Goal: Task Accomplishment & Management: Manage account settings

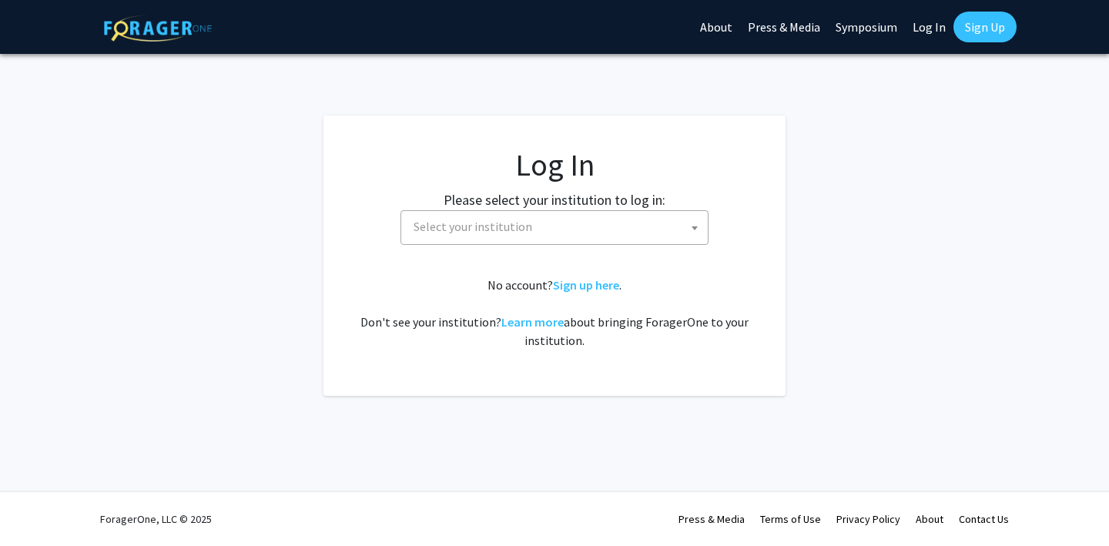
click at [456, 225] on span "Select your institution" at bounding box center [472, 226] width 119 height 15
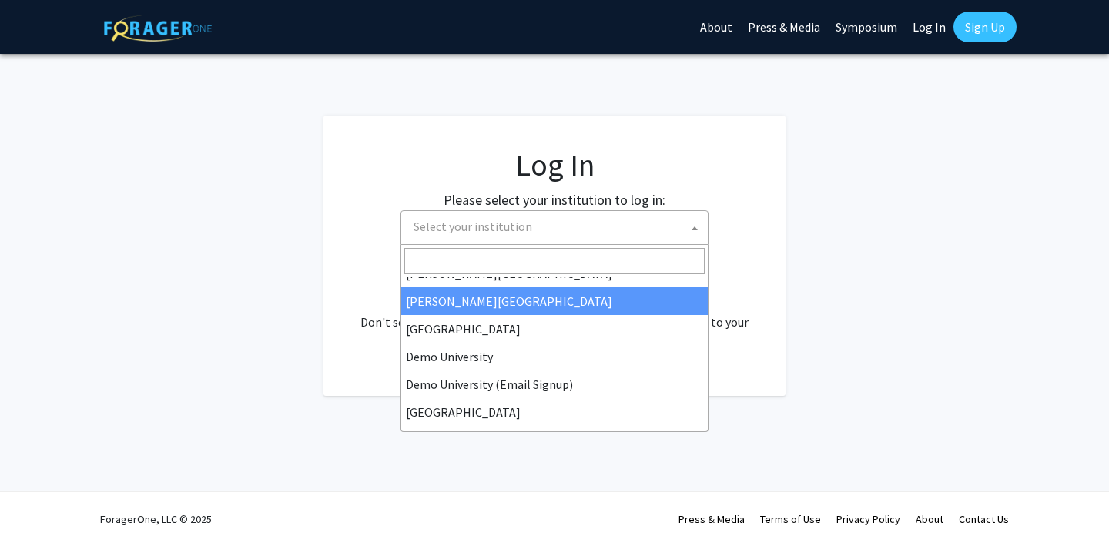
scroll to position [74, 0]
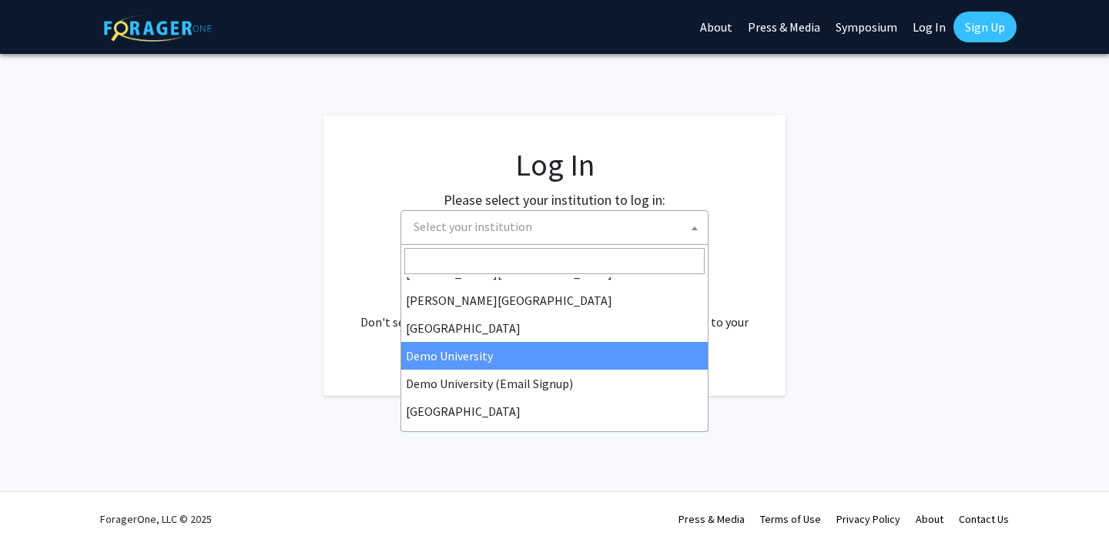
select select "8"
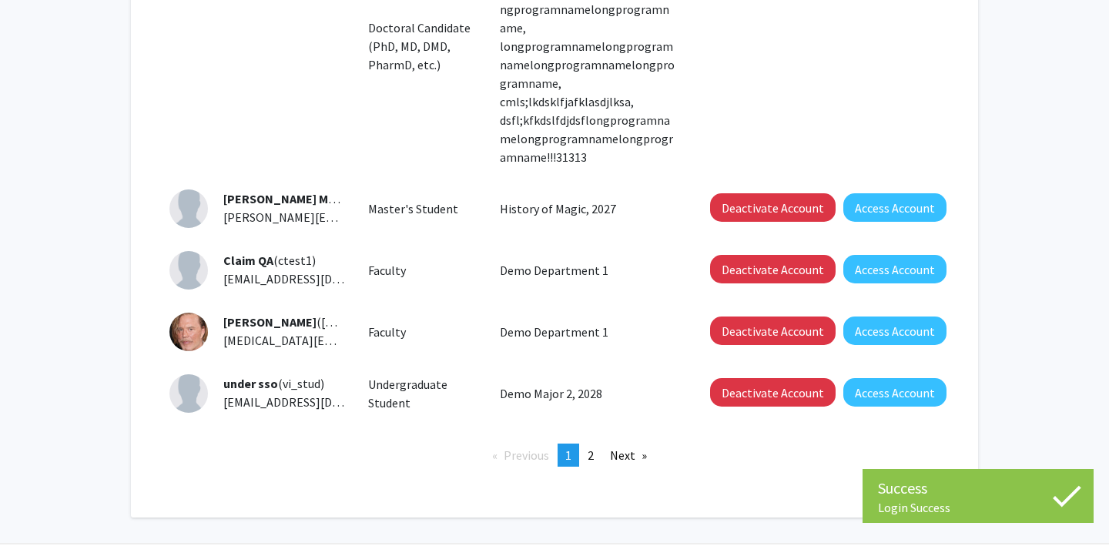
scroll to position [771, 0]
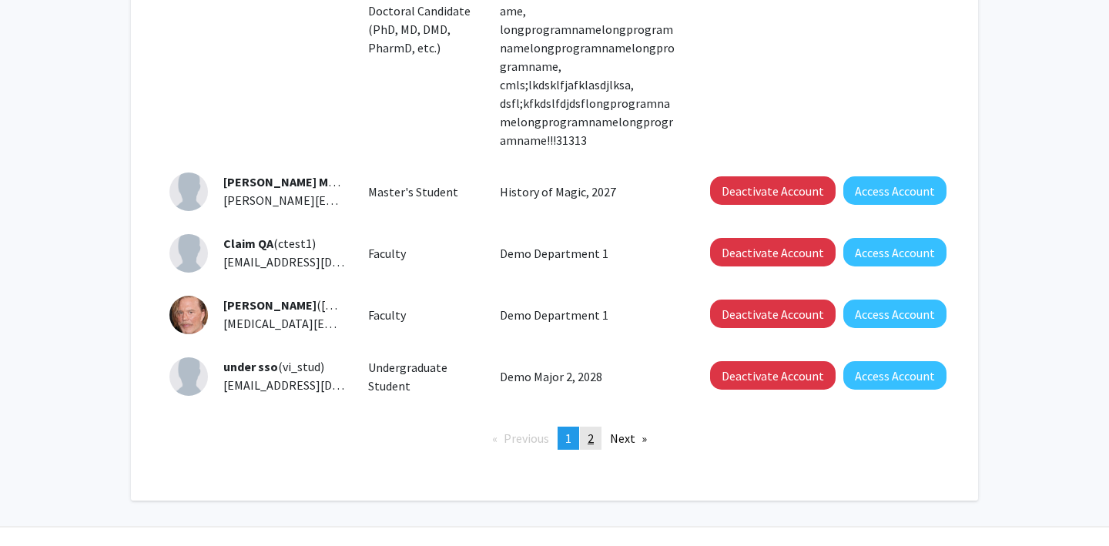
click at [587, 426] on link "page 2" at bounding box center [591, 437] width 22 height 23
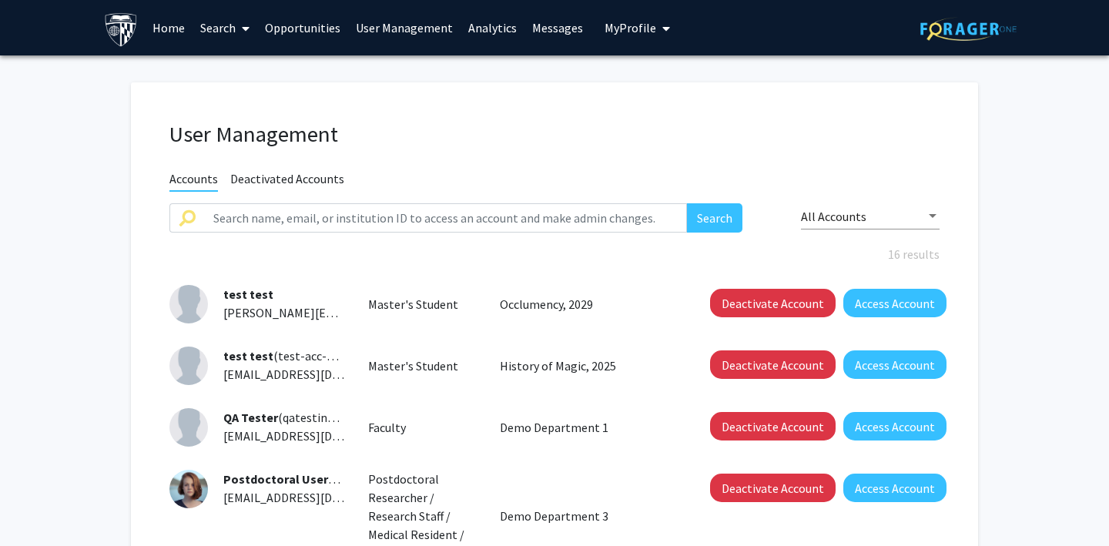
click at [613, 37] on button "My Profile" at bounding box center [637, 27] width 75 height 55
click at [624, 120] on link "Log Out" at bounding box center [684, 119] width 139 height 18
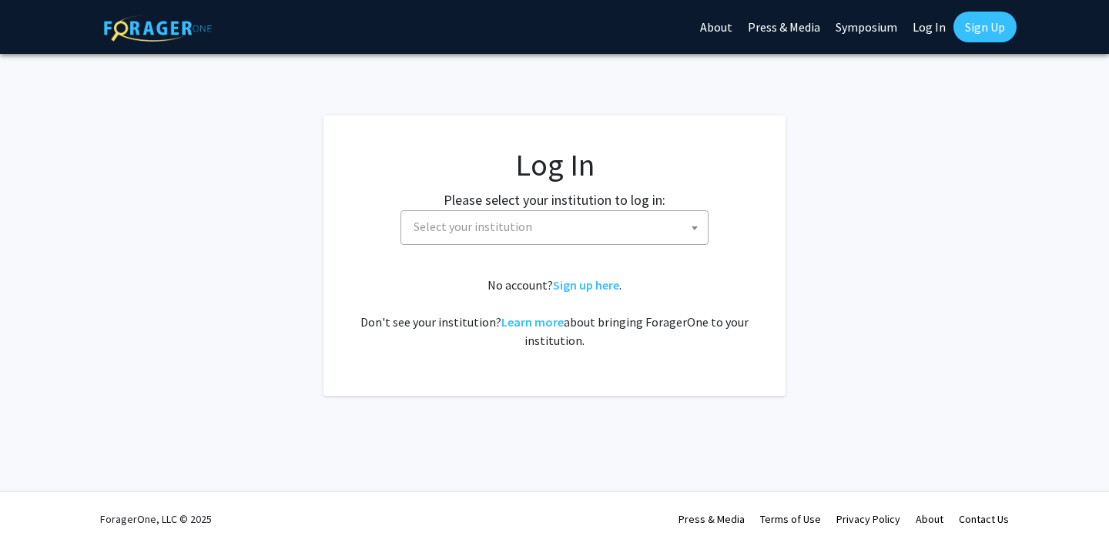
click at [460, 236] on span "Select your institution" at bounding box center [557, 227] width 300 height 32
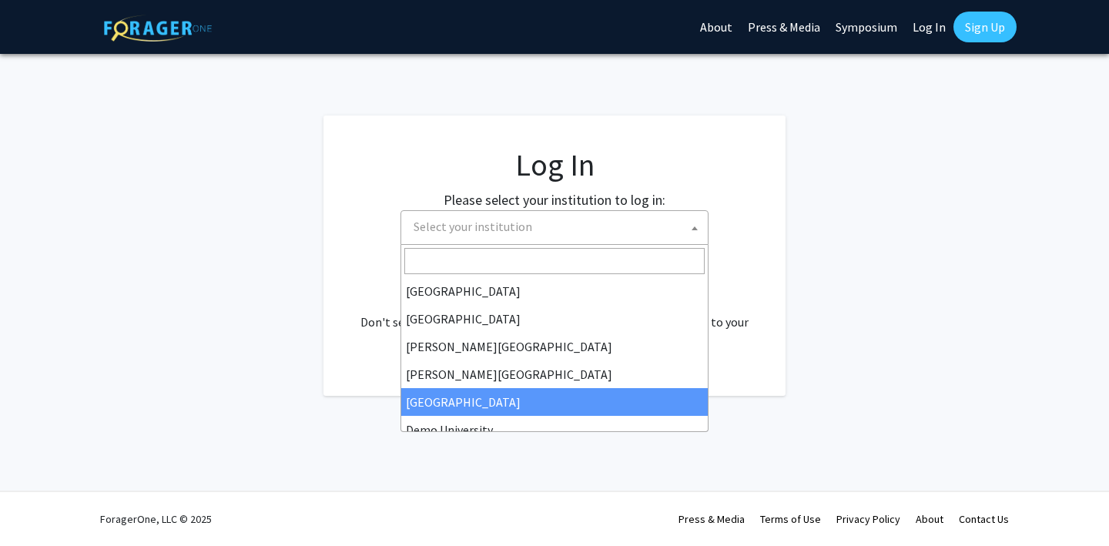
scroll to position [35, 0]
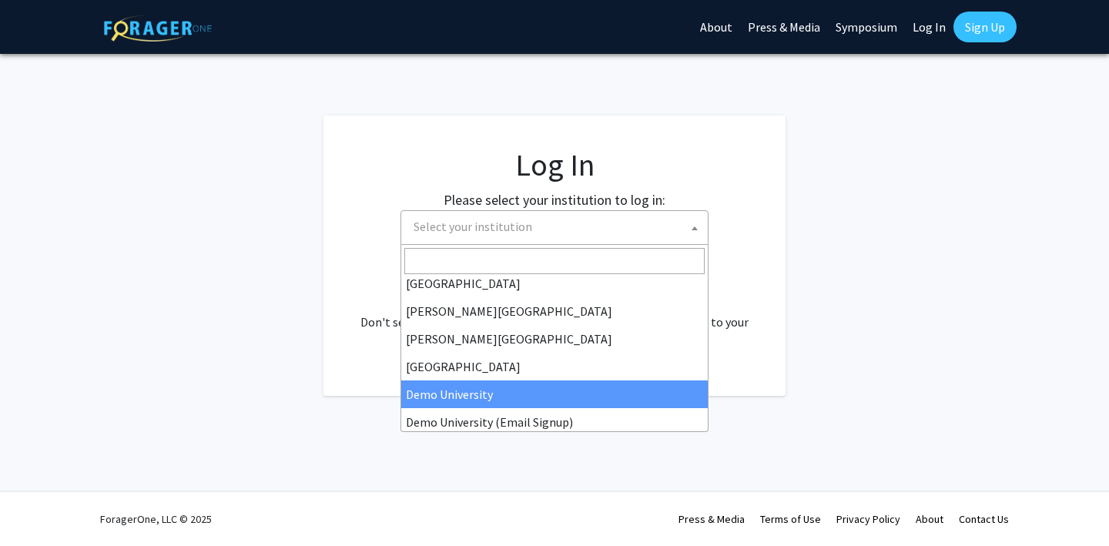
select select "8"
